Goal: Information Seeking & Learning: Find specific fact

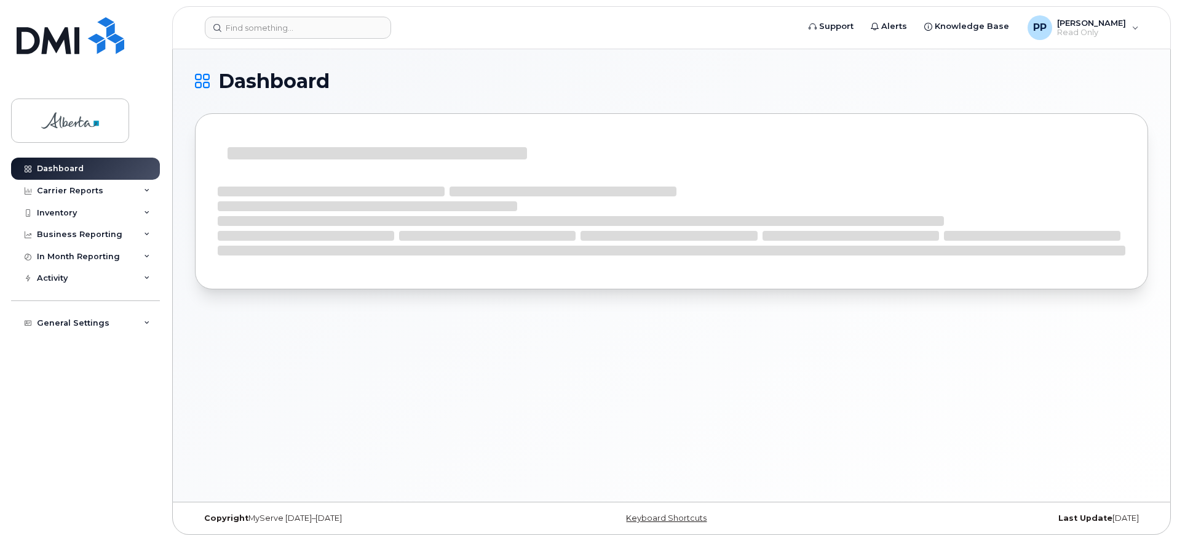
click at [314, 405] on div "Dashboard" at bounding box center [672, 275] width 998 height 452
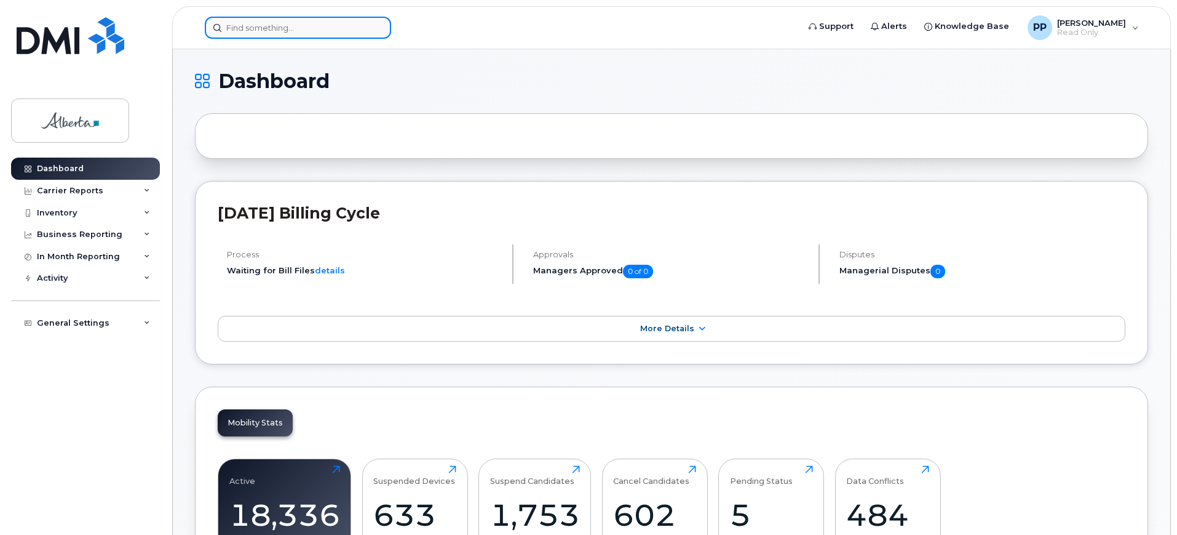
click at [300, 33] on input at bounding box center [298, 28] width 186 height 22
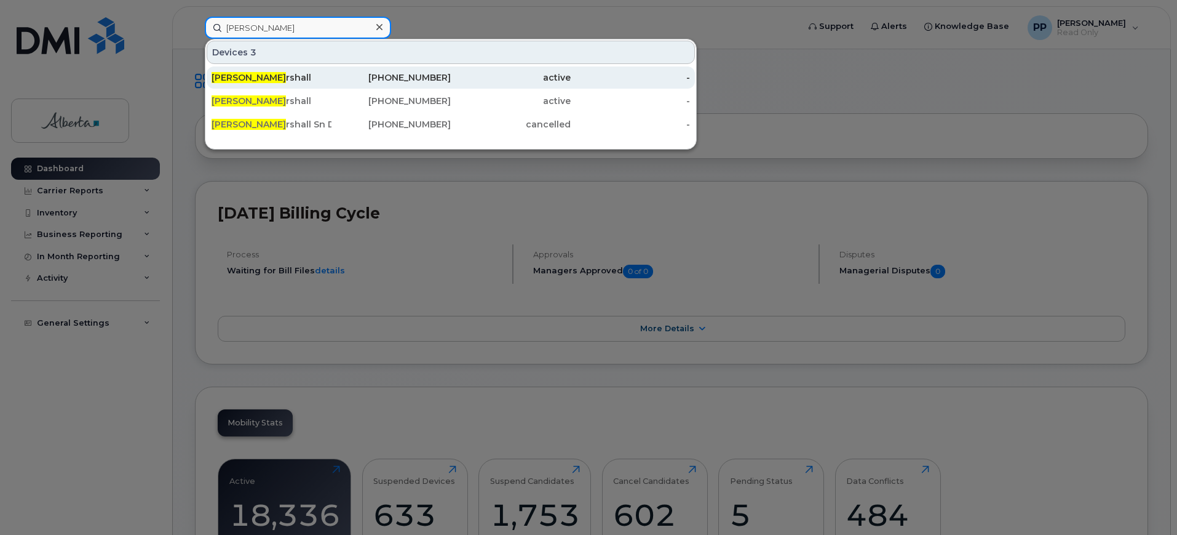
type input "[PERSON_NAME]"
click at [245, 88] on div "[PERSON_NAME] rshall" at bounding box center [272, 77] width 120 height 22
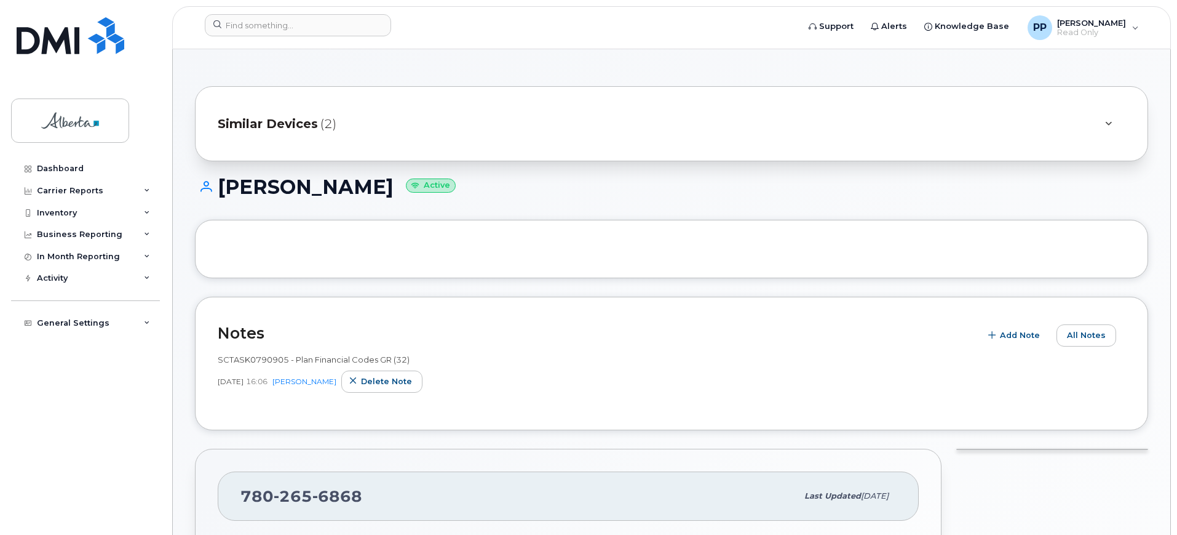
click at [300, 129] on span "Similar Devices" at bounding box center [268, 124] width 100 height 18
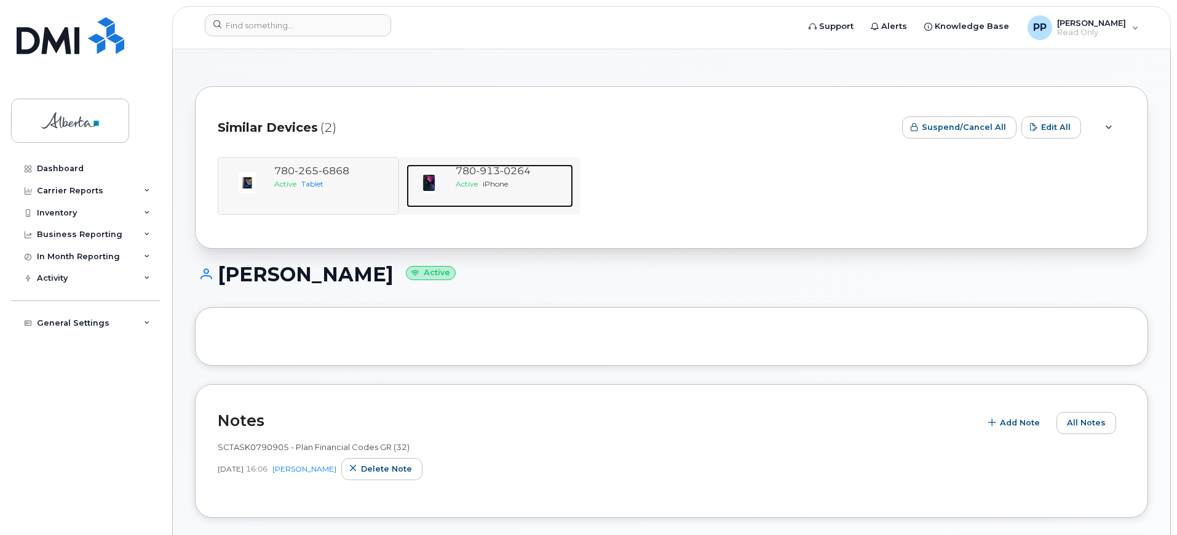
click at [512, 179] on div "Active iPhone" at bounding box center [512, 183] width 113 height 10
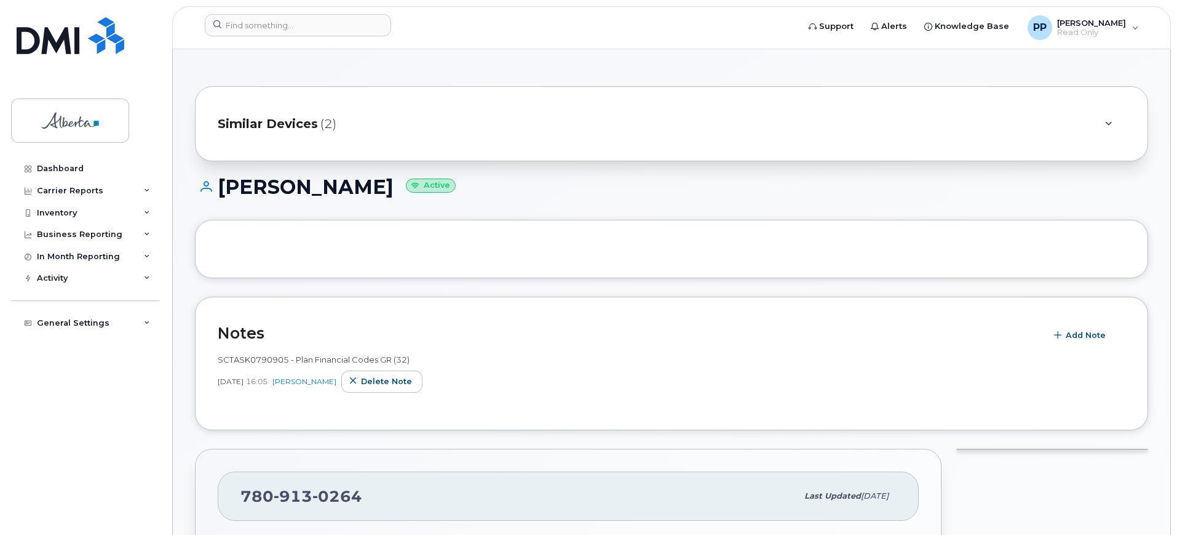
click at [269, 110] on div "Similar Devices (2)" at bounding box center [654, 124] width 873 height 30
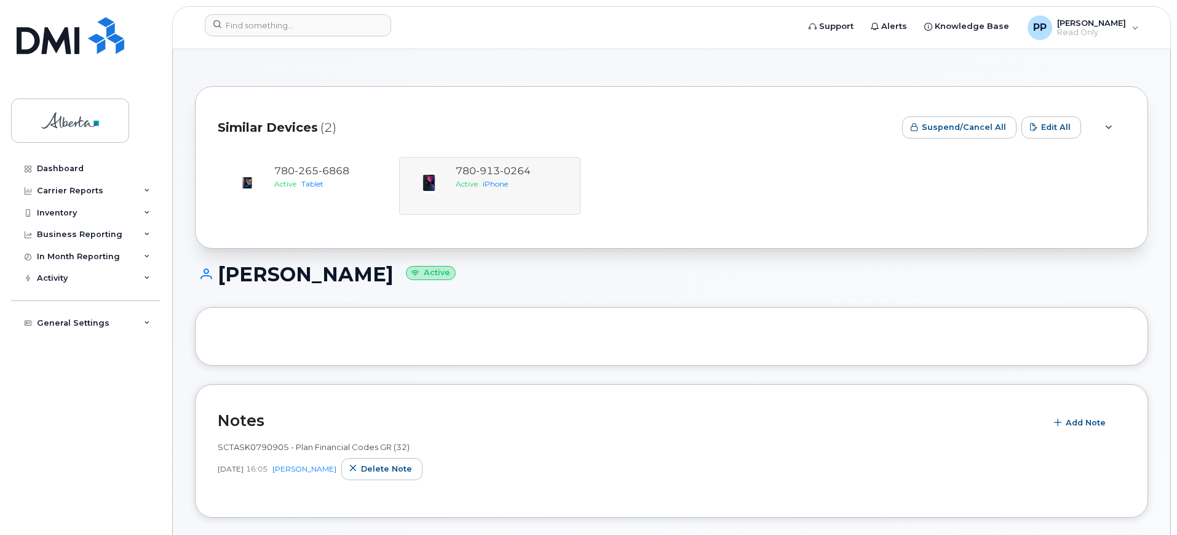
click at [503, 176] on div "780 265 6868 Active Tablet 780 913 0264 Active iPhone" at bounding box center [672, 186] width 908 height 58
click at [465, 185] on div "780 265 6868 Active Tablet 780 913 0264 Active iPhone" at bounding box center [672, 186] width 908 height 58
click at [520, 186] on div "780 265 6868 Active Tablet 780 913 0264 Active iPhone" at bounding box center [672, 186] width 908 height 58
click at [482, 167] on div "780 265 6868 Active Tablet 780 913 0264 Active iPhone" at bounding box center [672, 186] width 908 height 58
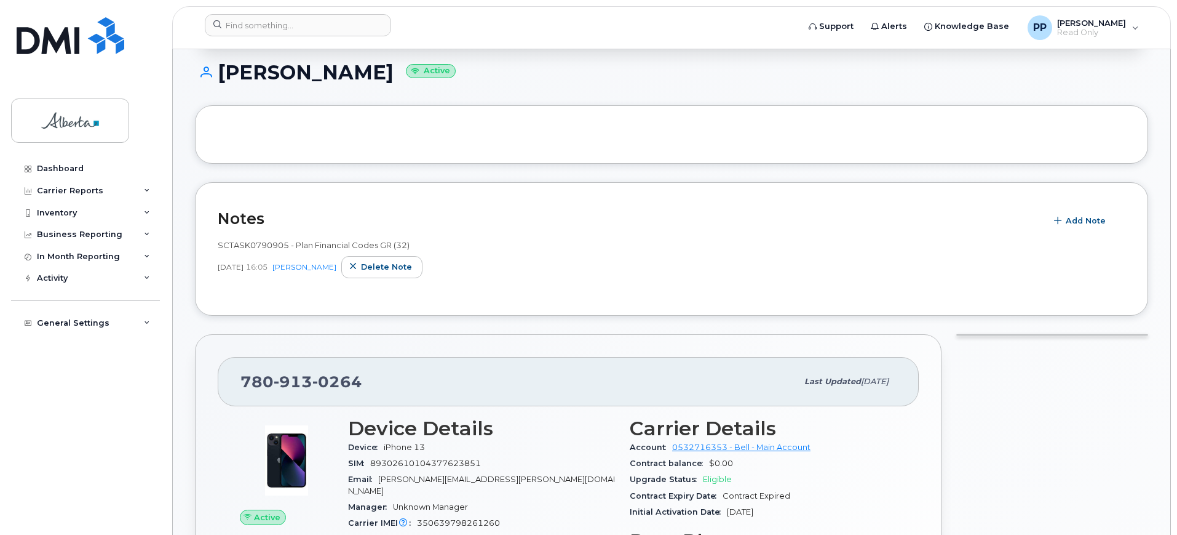
scroll to position [384, 0]
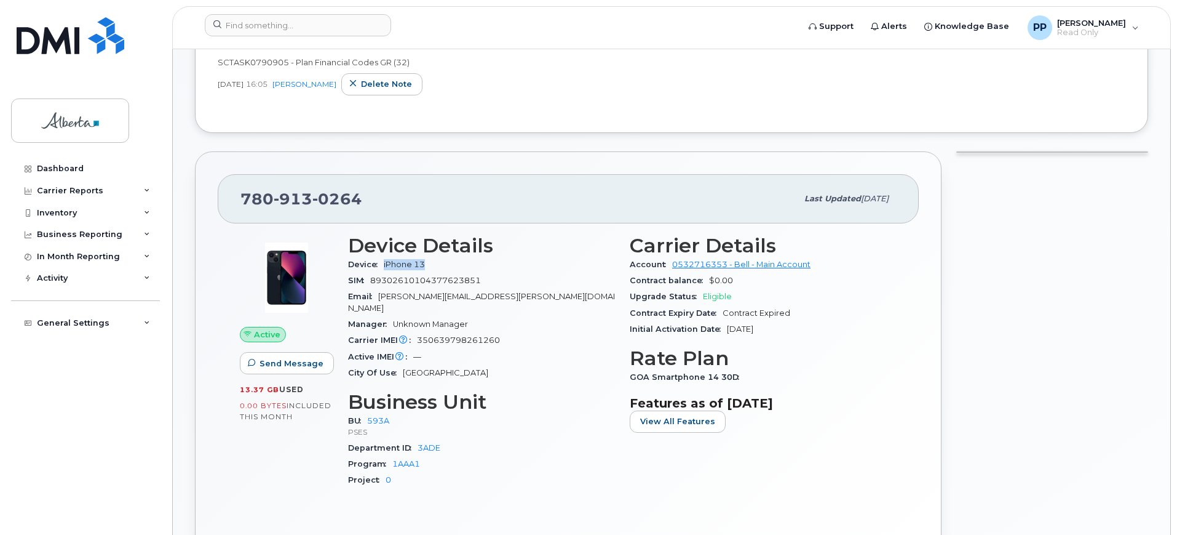
drag, startPoint x: 426, startPoint y: 264, endPoint x: 384, endPoint y: 269, distance: 41.5
click at [384, 269] on div "Device iPhone 13" at bounding box center [481, 265] width 267 height 16
copy span "iPhone 13"
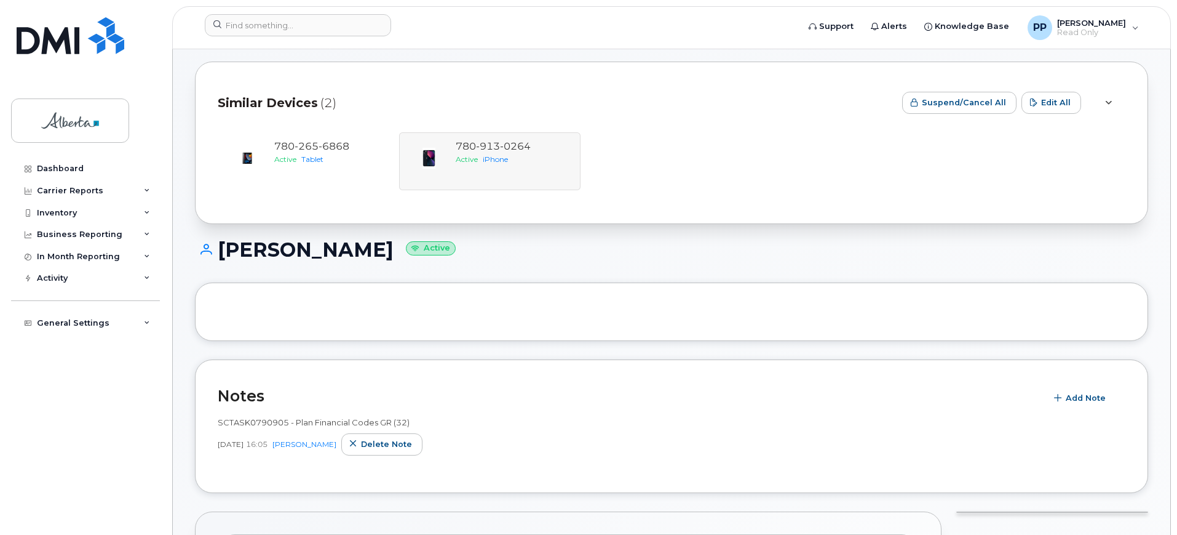
scroll to position [0, 0]
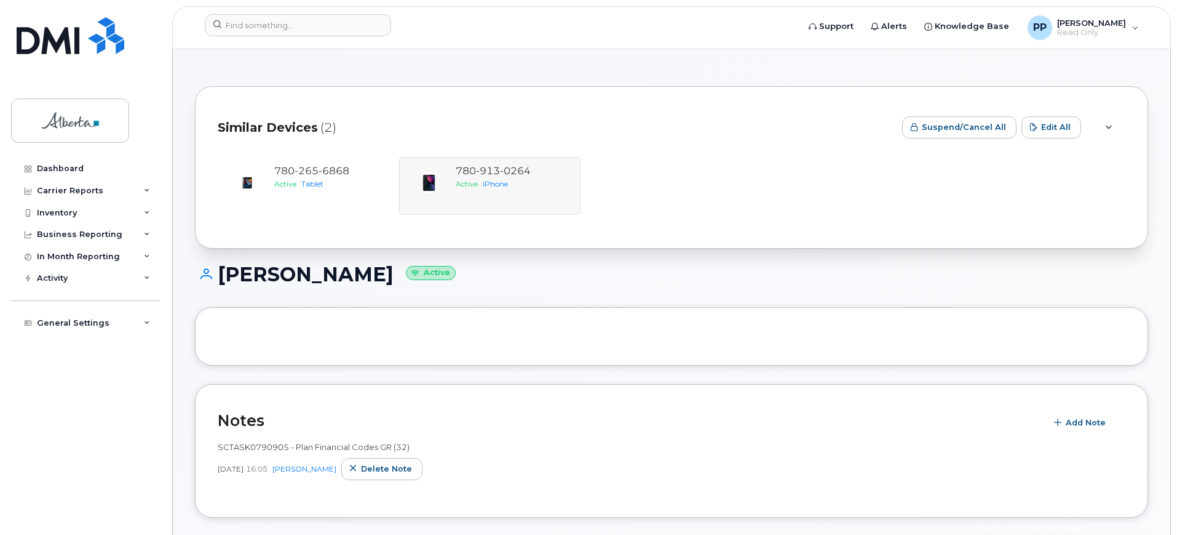
click at [296, 125] on span "Similar Devices" at bounding box center [268, 128] width 100 height 18
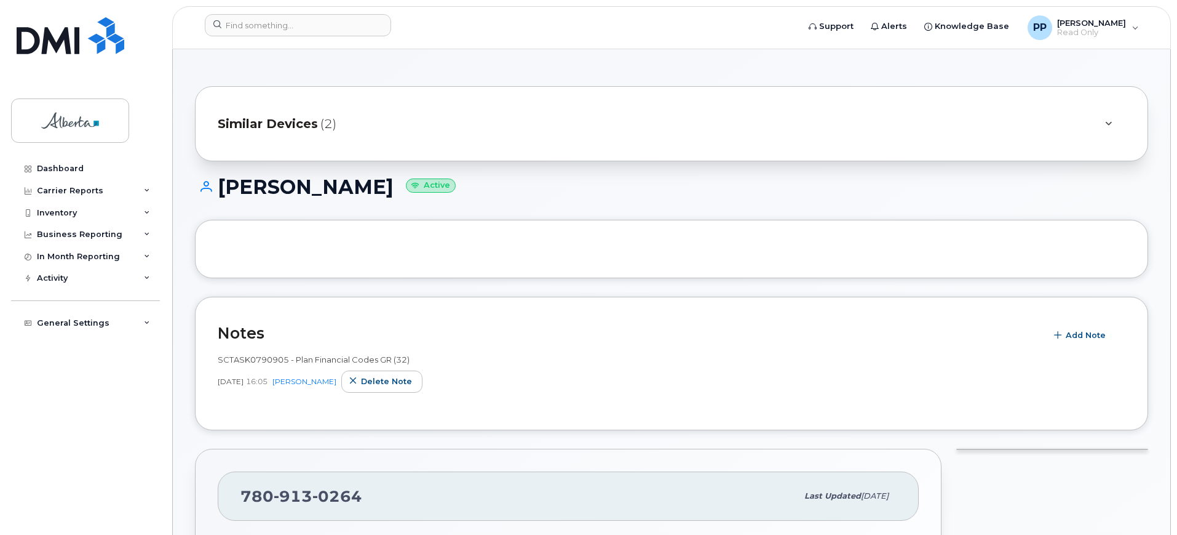
click at [296, 125] on span "Similar Devices" at bounding box center [268, 124] width 100 height 18
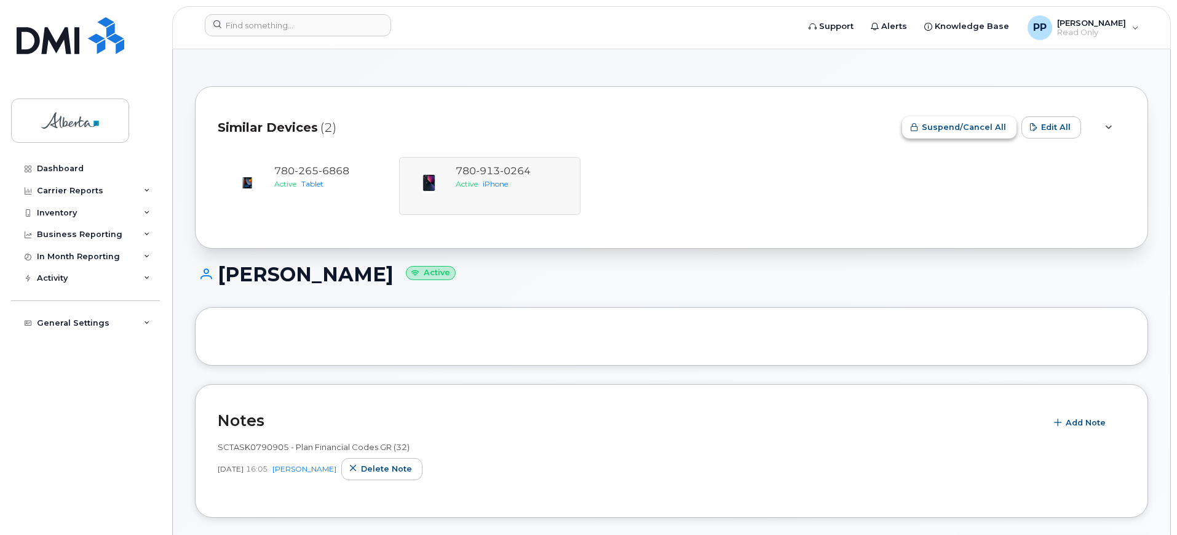
click at [981, 122] on span "Suspend/Cancel All" at bounding box center [964, 127] width 84 height 12
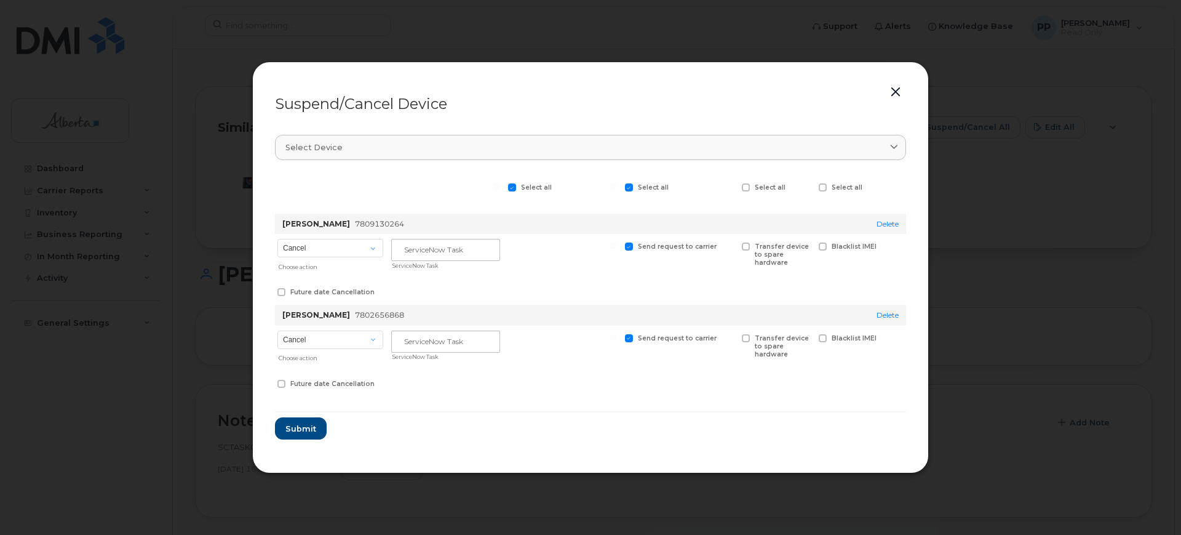
click at [896, 84] on button "button" at bounding box center [895, 92] width 18 height 17
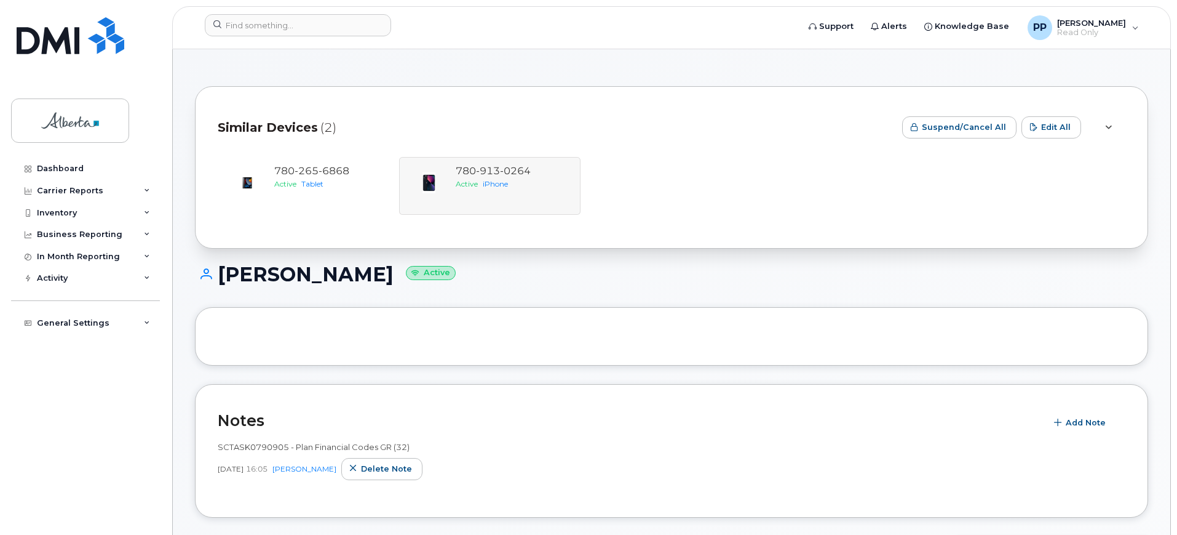
click at [468, 167] on div "780 265 6868 Active Tablet 780 913 0264 Active iPhone" at bounding box center [672, 186] width 908 height 58
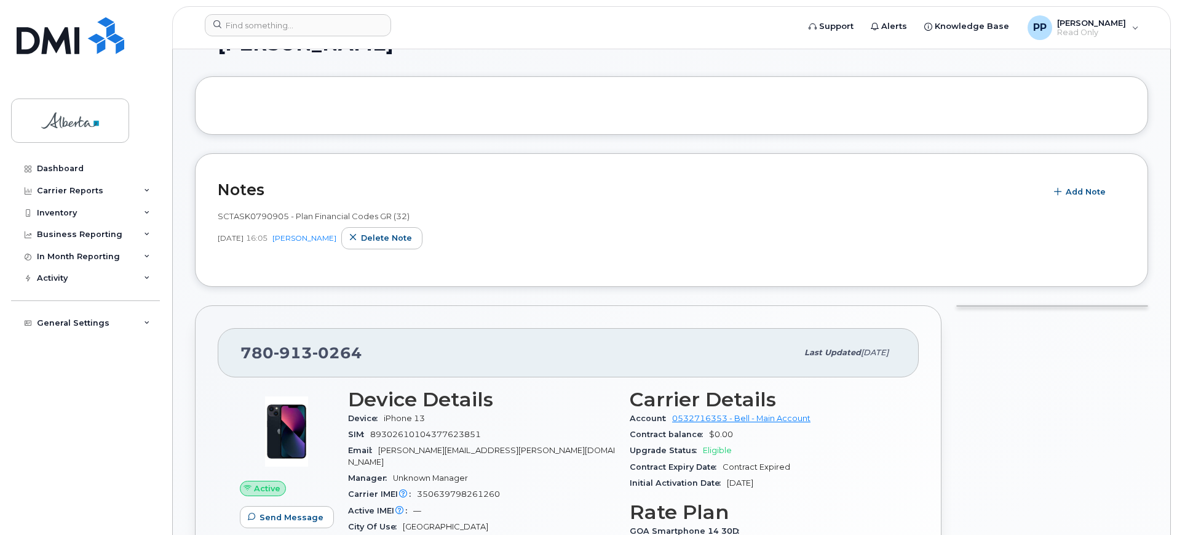
scroll to position [461, 0]
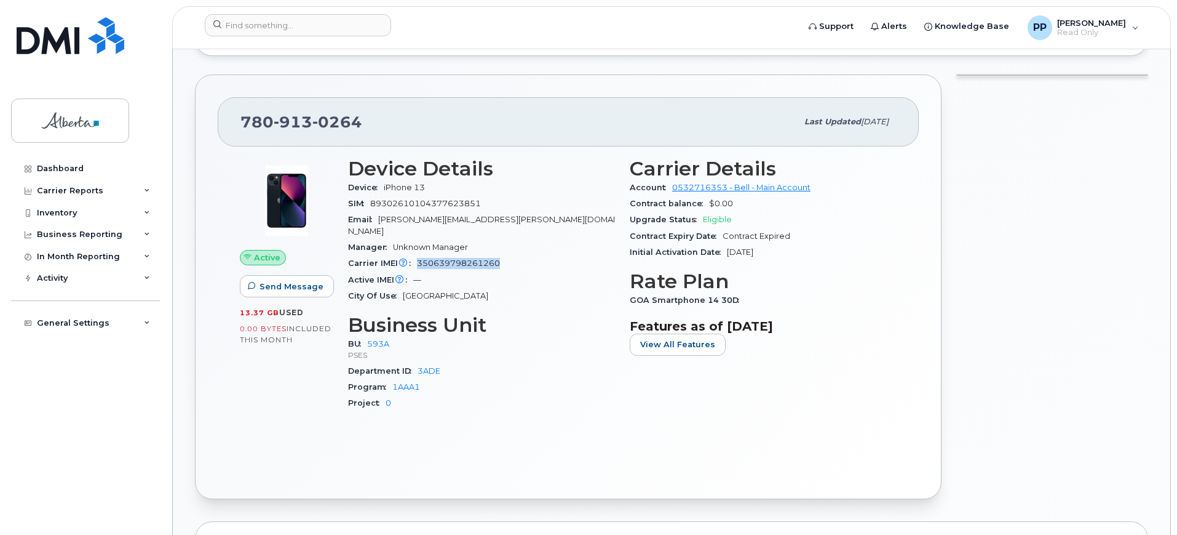
drag, startPoint x: 415, startPoint y: 249, endPoint x: 504, endPoint y: 252, distance: 88.7
click at [504, 255] on div "Carrier IMEI Carrier IMEI is reported during the last billing cycle or change o…" at bounding box center [481, 263] width 267 height 16
copy span "350639798261260"
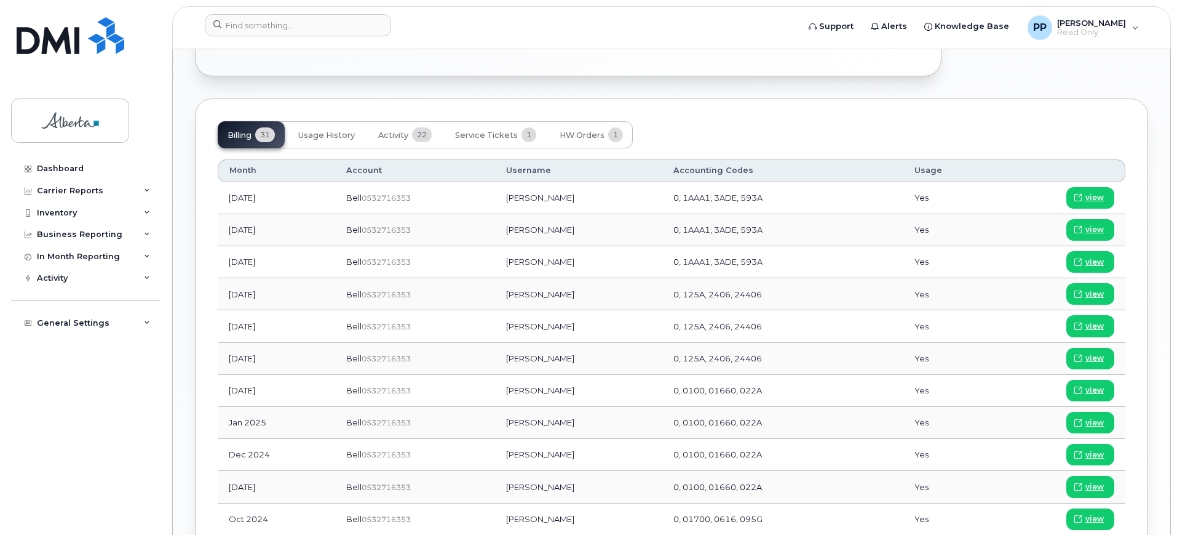
scroll to position [923, 0]
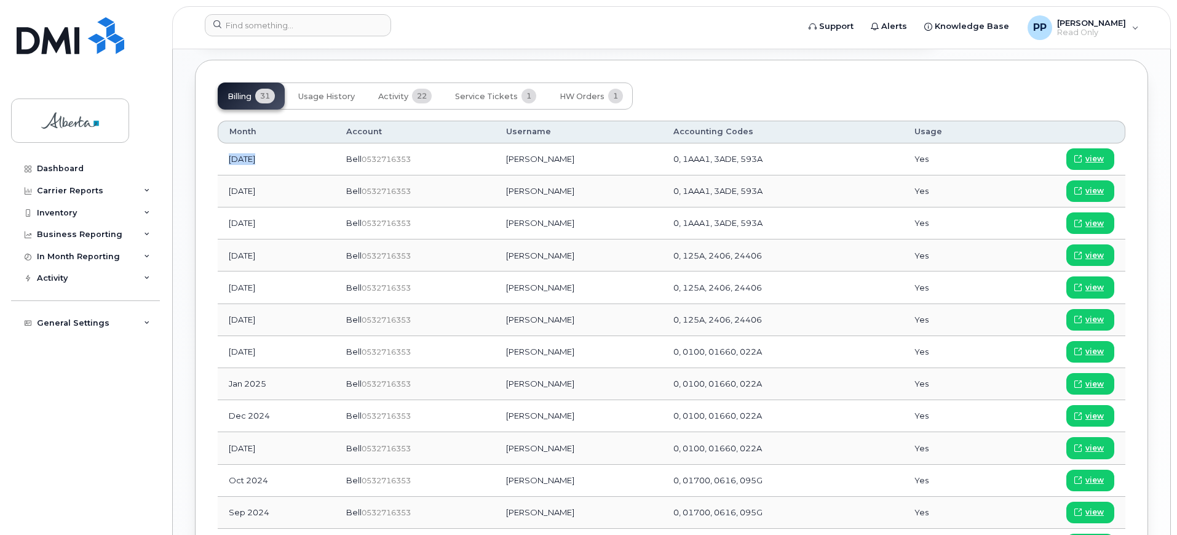
drag, startPoint x: 223, startPoint y: 147, endPoint x: 341, endPoint y: 161, distance: 119.0
click at [341, 161] on tr "Aug 2025 Bell  0532716353 Justin Marshall 0, 1AAA1, 3ADE, 593A Yes view" at bounding box center [672, 159] width 908 height 32
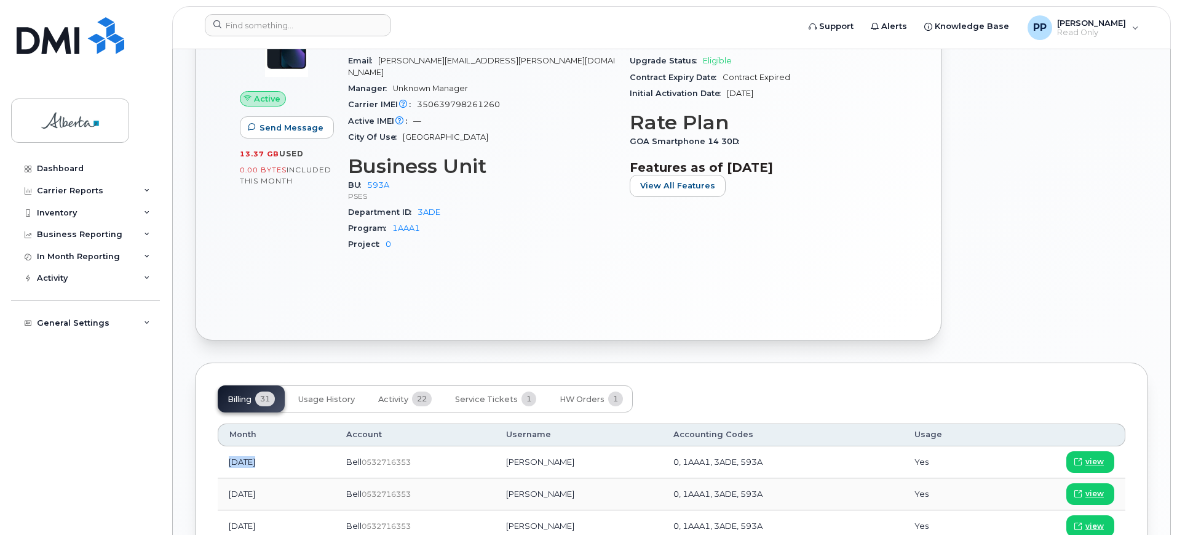
scroll to position [615, 0]
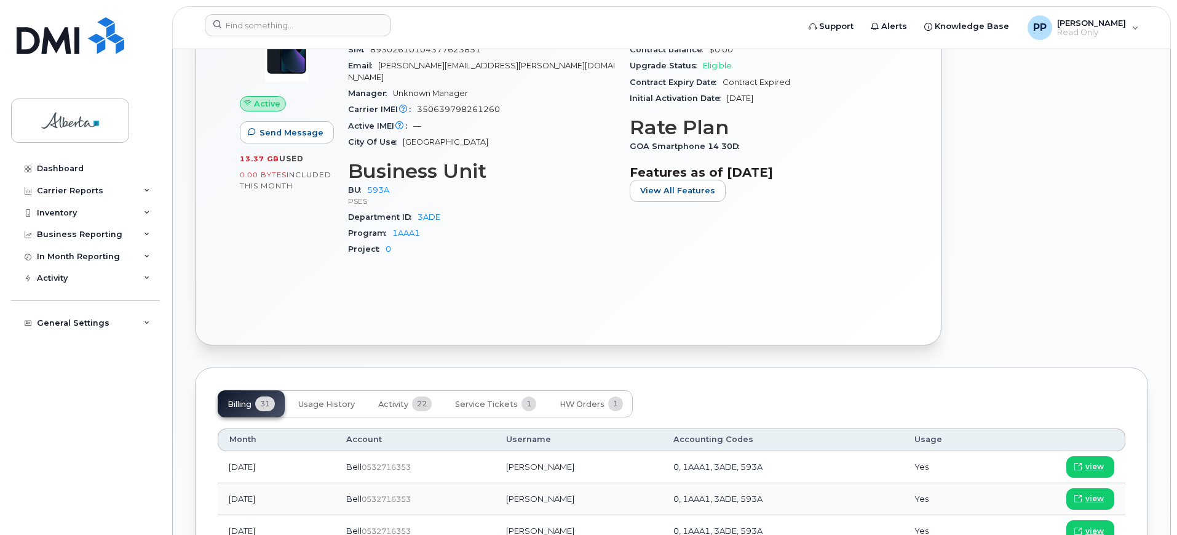
click at [580, 461] on td "[PERSON_NAME]" at bounding box center [578, 467] width 167 height 32
click at [1100, 461] on span "view" at bounding box center [1095, 466] width 18 height 11
